Goal: Task Accomplishment & Management: Manage account settings

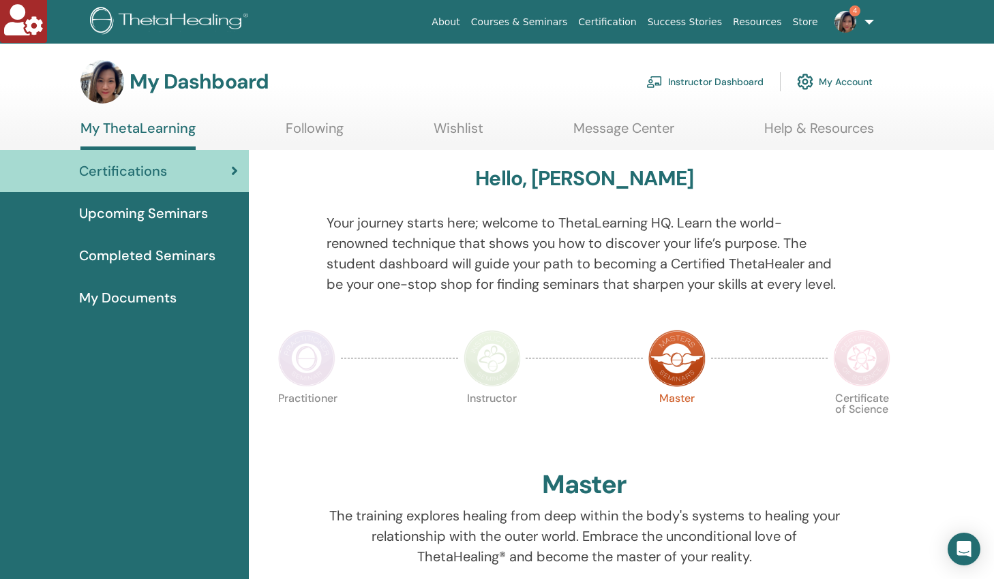
click at [835, 78] on link "My Account" at bounding box center [835, 82] width 76 height 30
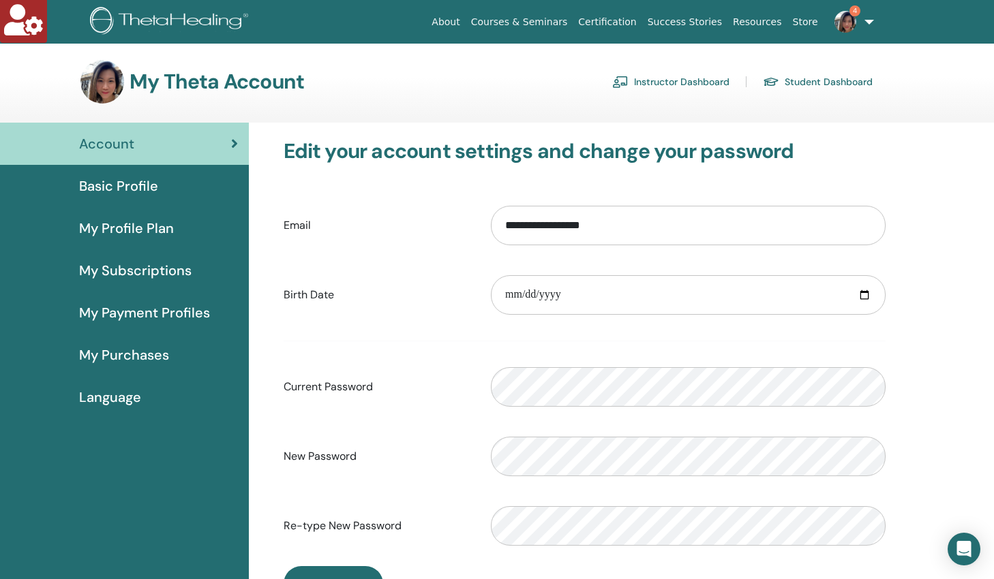
click at [142, 228] on span "My Profile Plan" at bounding box center [126, 228] width 95 height 20
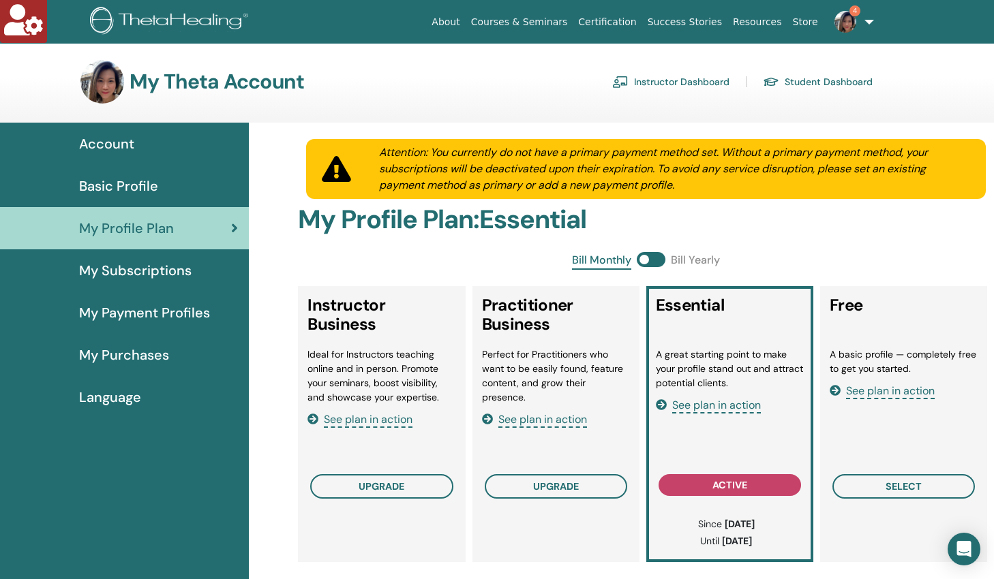
click at [712, 407] on span "See plan in action" at bounding box center [716, 406] width 89 height 16
click at [396, 417] on span "See plan in action" at bounding box center [368, 420] width 89 height 16
